Goal: Task Accomplishment & Management: Use online tool/utility

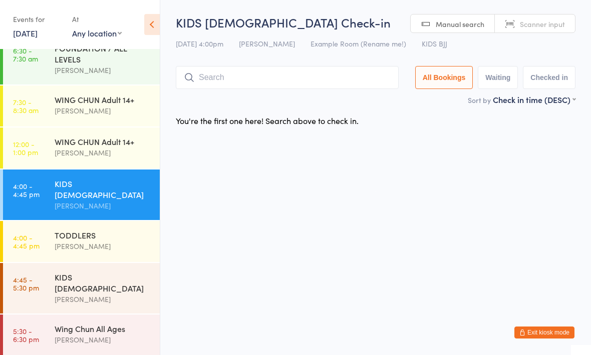
scroll to position [14, 0]
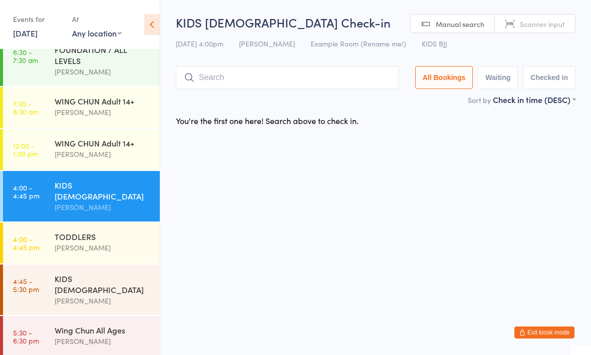
click at [300, 73] on input "search" at bounding box center [287, 77] width 223 height 23
click at [245, 81] on input "04" at bounding box center [287, 77] width 223 height 23
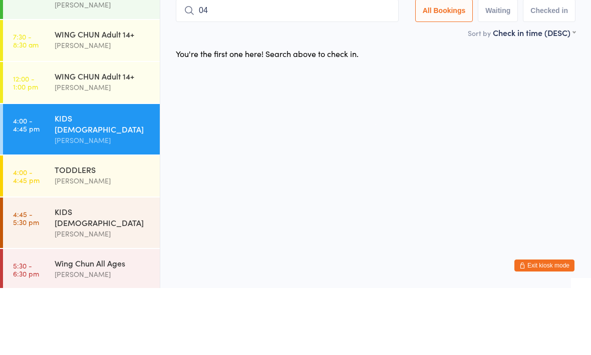
type input "0"
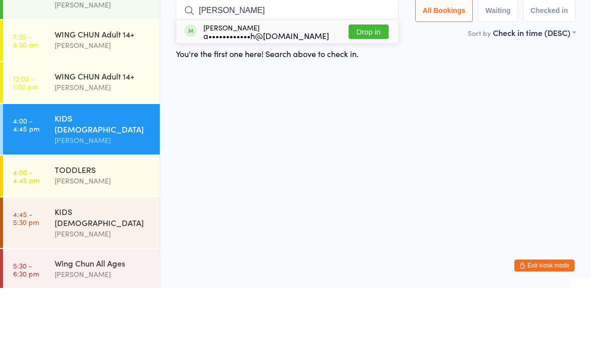
type input "[PERSON_NAME]"
click at [314, 87] on div "[PERSON_NAME] a••••••••••••h@[DOMAIN_NAME] Drop in" at bounding box center [287, 98] width 222 height 23
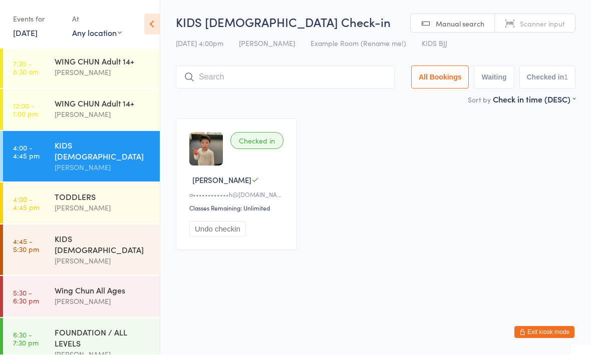
scroll to position [53, 0]
click at [73, 327] on div "FOUNDATION / ALL LEVELS" at bounding box center [103, 338] width 97 height 22
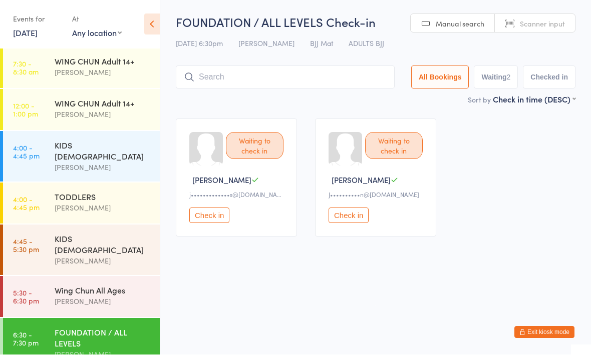
click at [61, 296] on div "[PERSON_NAME]" at bounding box center [103, 302] width 97 height 12
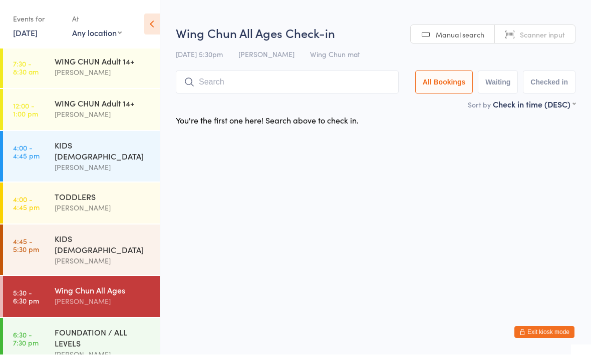
click at [62, 256] on div "[PERSON_NAME]" at bounding box center [103, 262] width 97 height 12
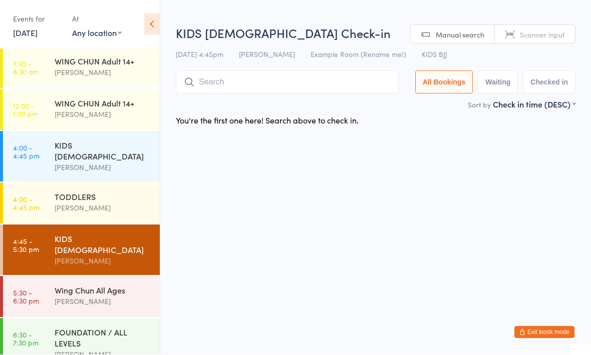
click at [56, 203] on div "[PERSON_NAME]" at bounding box center [103, 209] width 97 height 12
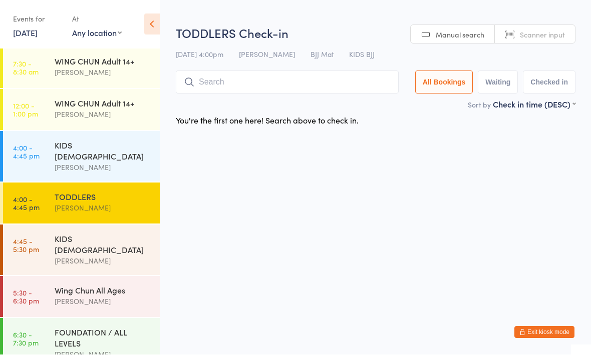
click at [69, 167] on div "KIDS [DEMOGRAPHIC_DATA] [PERSON_NAME]" at bounding box center [107, 157] width 105 height 51
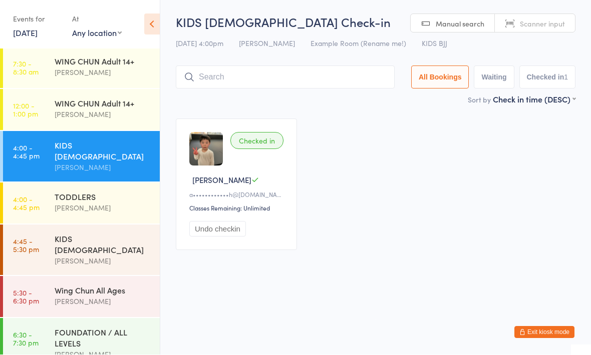
click at [134, 203] on div "[PERSON_NAME]" at bounding box center [103, 209] width 97 height 12
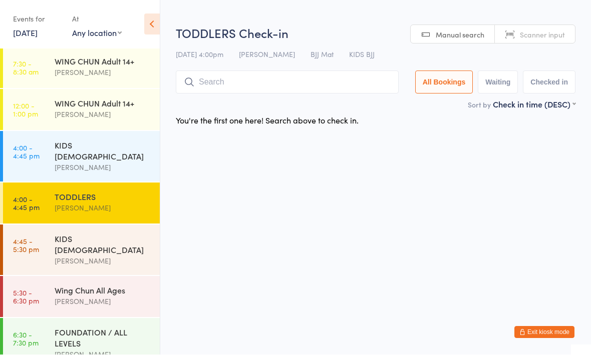
click at [139, 256] on div "[PERSON_NAME]" at bounding box center [103, 262] width 97 height 12
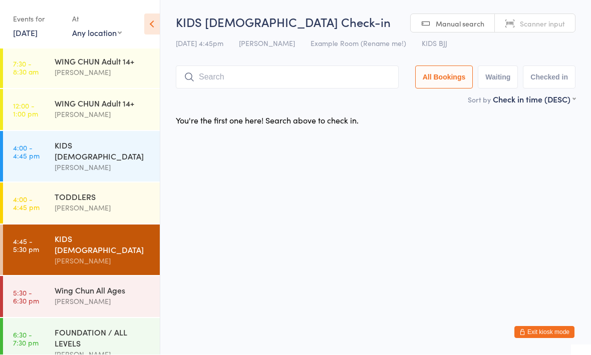
click at [353, 79] on input "search" at bounding box center [287, 77] width 223 height 23
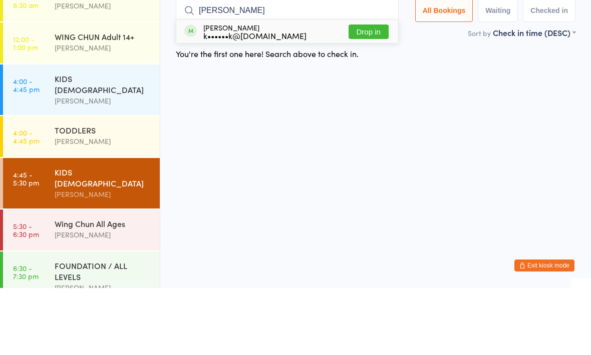
type input "[PERSON_NAME]"
click at [305, 87] on div "[PERSON_NAME] k••••••k@[DOMAIN_NAME] Drop in" at bounding box center [287, 98] width 222 height 23
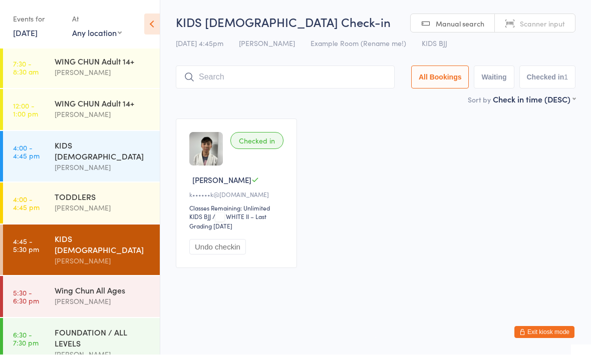
click at [305, 78] on input "search" at bounding box center [285, 77] width 219 height 23
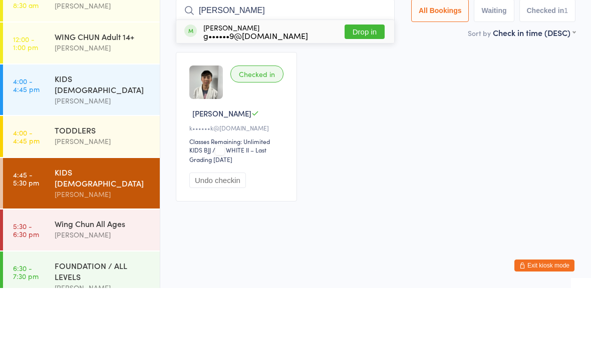
type input "[PERSON_NAME]"
click at [299, 87] on div "[PERSON_NAME] g••••••9@[DOMAIN_NAME] Drop in" at bounding box center [285, 98] width 218 height 23
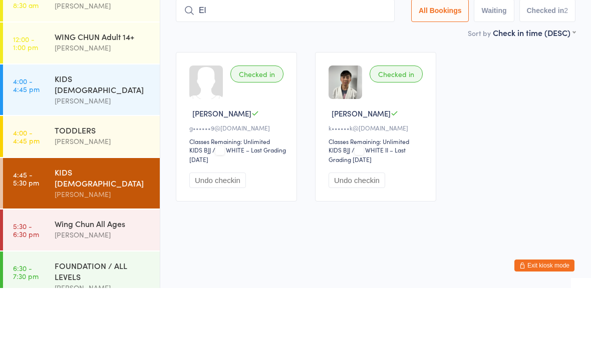
type input "E"
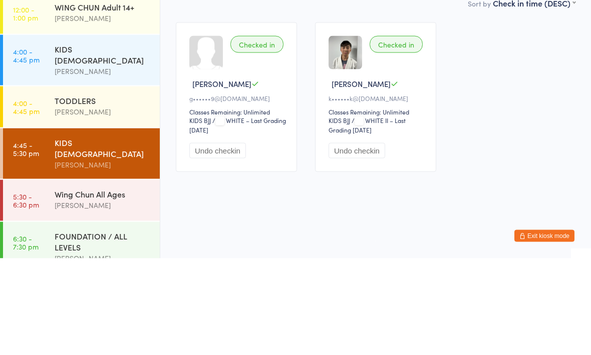
click at [103, 192] on div "TODDLERS" at bounding box center [103, 197] width 97 height 11
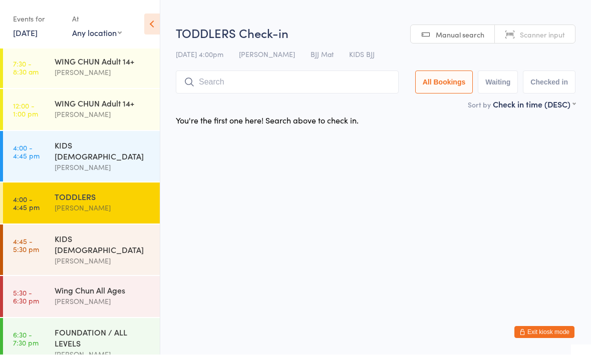
click at [124, 162] on div "[PERSON_NAME]" at bounding box center [103, 168] width 97 height 12
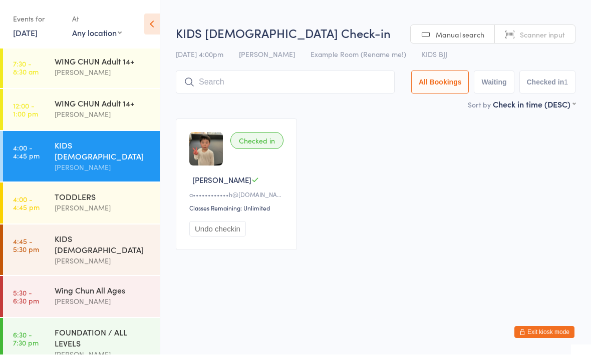
click at [113, 234] on div "KIDS [DEMOGRAPHIC_DATA]" at bounding box center [103, 245] width 97 height 22
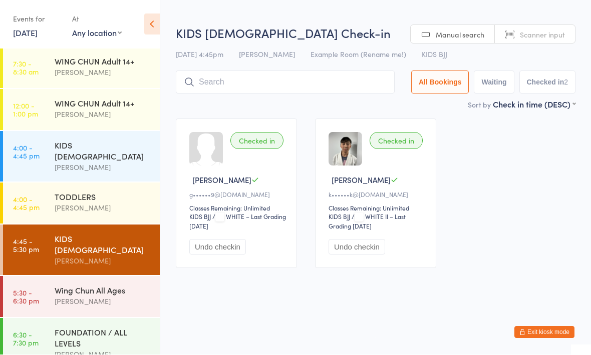
click at [313, 94] on input "search" at bounding box center [285, 82] width 219 height 23
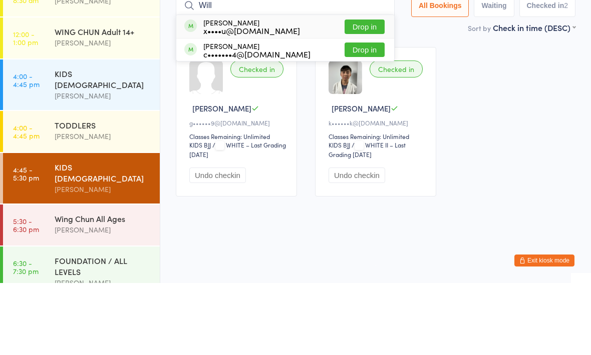
type input "Will"
click at [365, 92] on button "Drop in" at bounding box center [364, 99] width 40 height 15
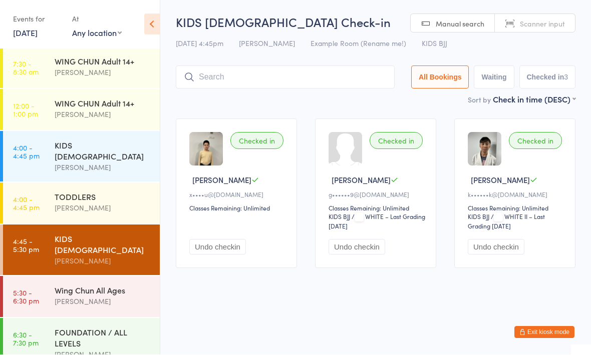
click at [107, 256] on div "[PERSON_NAME]" at bounding box center [103, 262] width 97 height 12
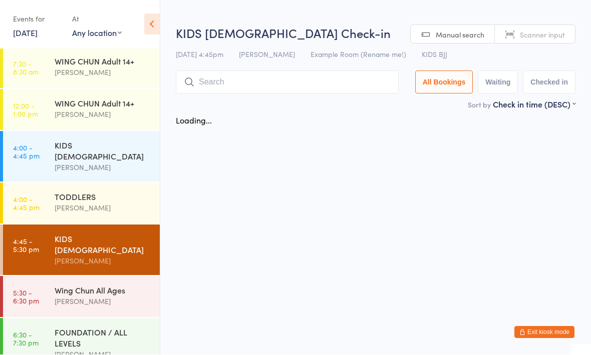
click at [107, 256] on div "[PERSON_NAME]" at bounding box center [103, 262] width 97 height 12
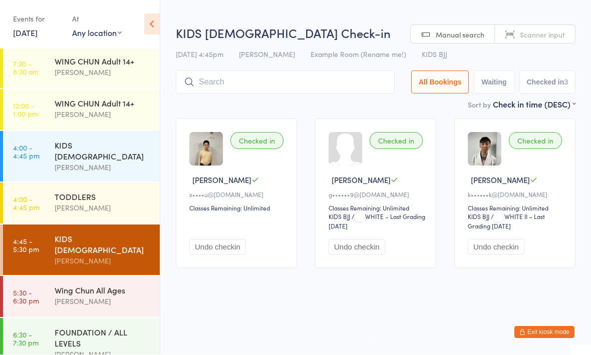
click at [277, 70] on div "KIDS [DEMOGRAPHIC_DATA] Check-in [DATE] 4:45pm [PERSON_NAME] Example Room (Rena…" at bounding box center [375, 62] width 399 height 74
click at [269, 77] on input "search" at bounding box center [285, 82] width 219 height 23
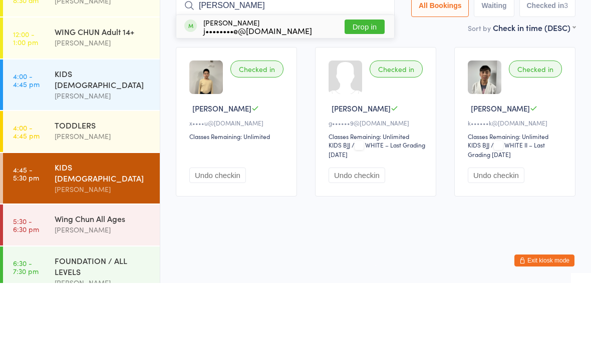
type input "[PERSON_NAME]"
click at [347, 92] on button "Drop in" at bounding box center [364, 99] width 40 height 15
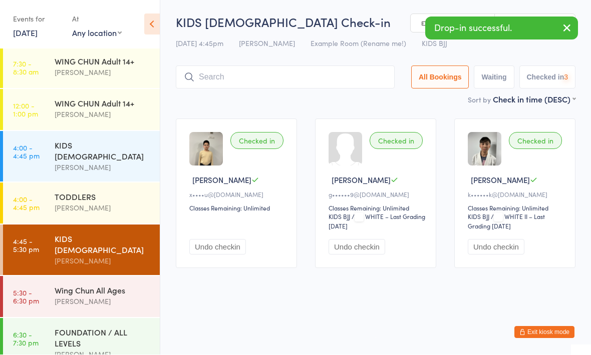
scroll to position [1, 0]
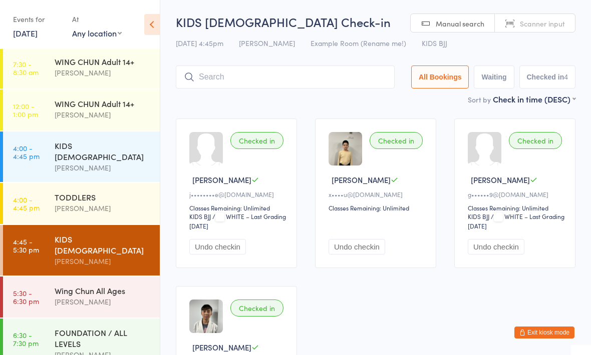
click at [55, 203] on div "[PERSON_NAME]" at bounding box center [103, 209] width 97 height 12
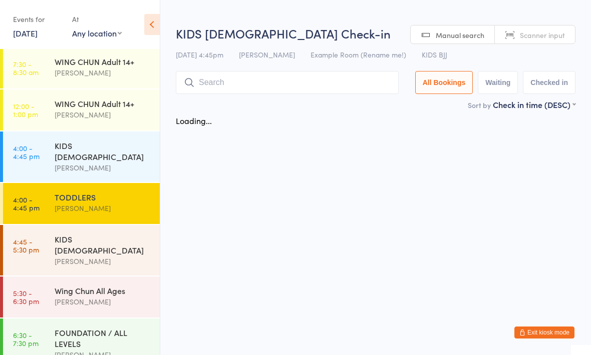
click at [45, 147] on link "4:00 - 4:45 pm KIDS [DEMOGRAPHIC_DATA] [PERSON_NAME]" at bounding box center [81, 157] width 157 height 51
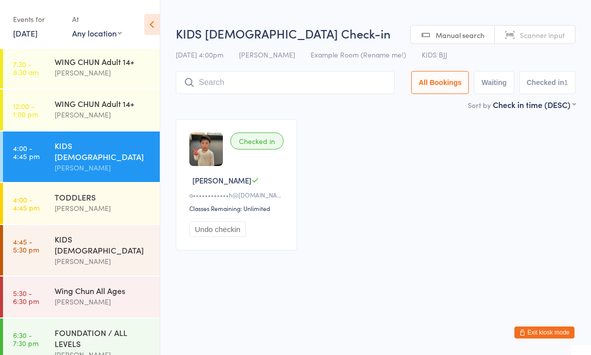
click at [41, 230] on link "4:45 - 5:30 pm KIDS [DEMOGRAPHIC_DATA] [PERSON_NAME]" at bounding box center [81, 250] width 157 height 51
